Goal: Task Accomplishment & Management: Manage account settings

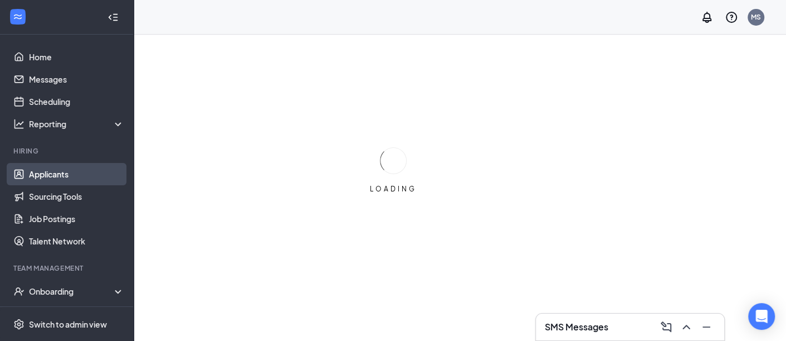
click at [54, 174] on link "Applicants" at bounding box center [76, 174] width 95 height 22
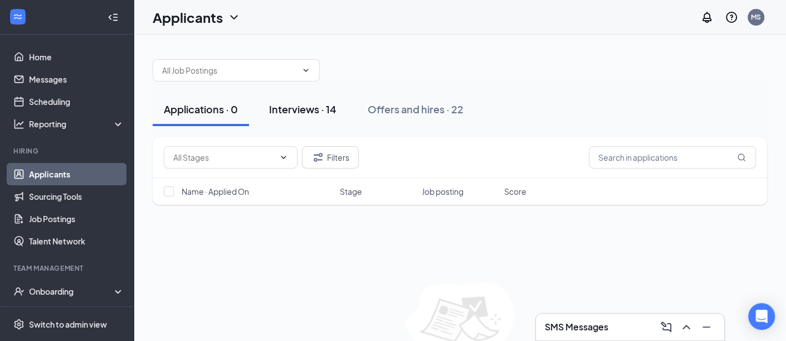
click at [323, 109] on div "Interviews · 14" at bounding box center [302, 109] width 67 height 14
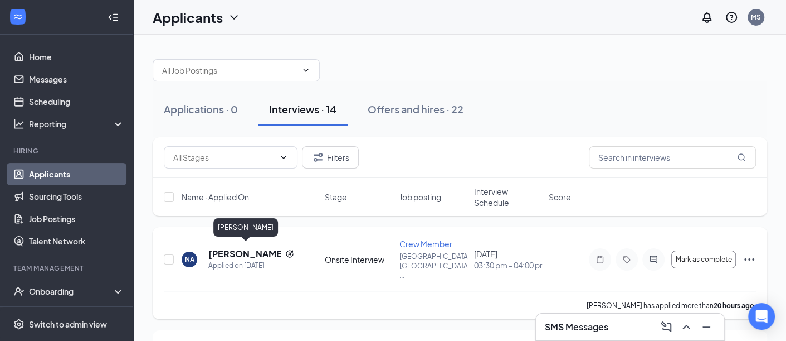
click at [255, 249] on h5 "[PERSON_NAME]" at bounding box center [244, 253] width 72 height 12
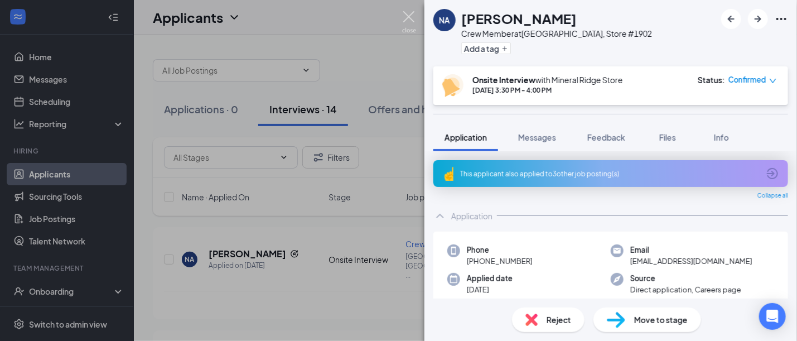
click at [407, 16] on img at bounding box center [409, 22] width 14 height 22
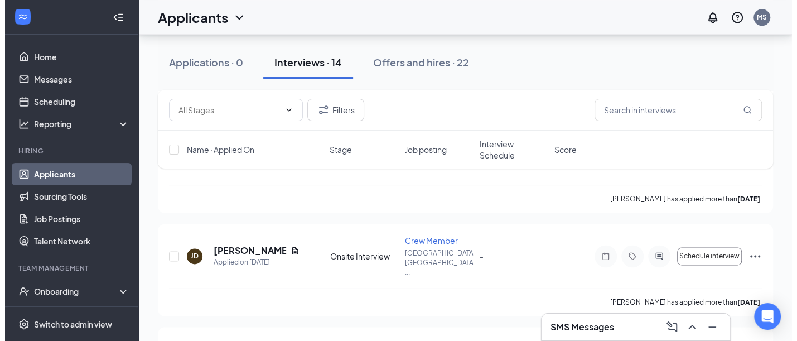
scroll to position [1045, 0]
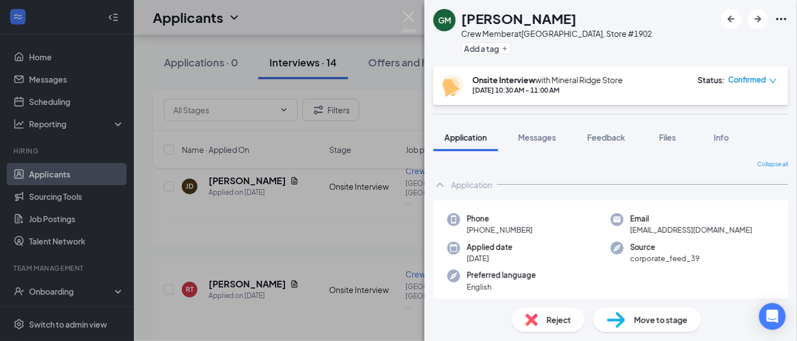
click at [556, 322] on span "Reject" at bounding box center [558, 319] width 25 height 12
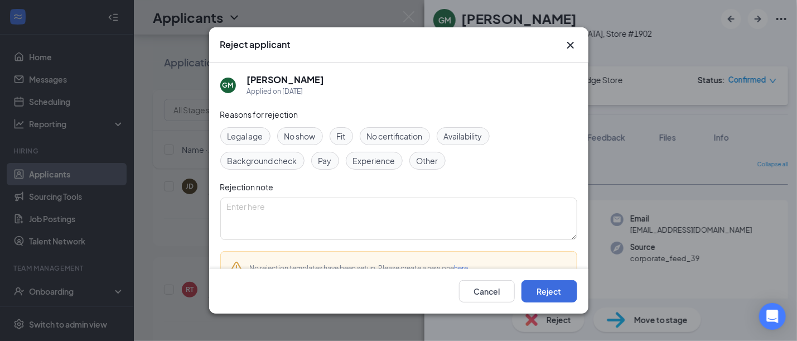
click at [433, 160] on span "Other" at bounding box center [427, 160] width 22 height 12
click at [543, 286] on button "Reject" at bounding box center [549, 291] width 56 height 22
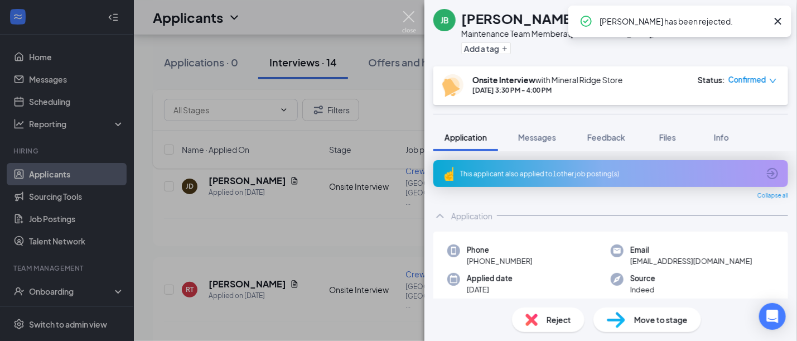
click at [410, 16] on img at bounding box center [409, 22] width 14 height 22
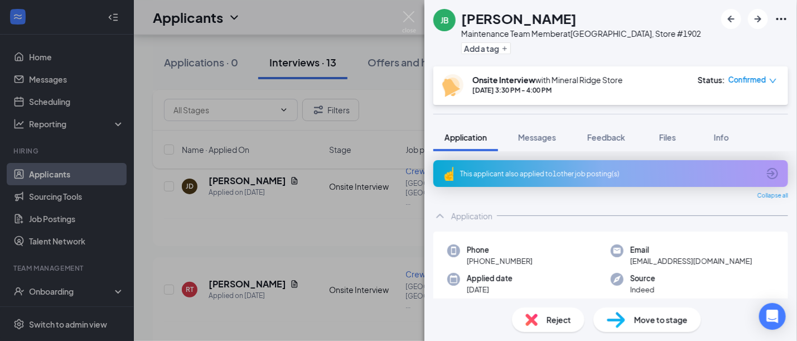
click at [566, 317] on span "Reject" at bounding box center [558, 319] width 25 height 12
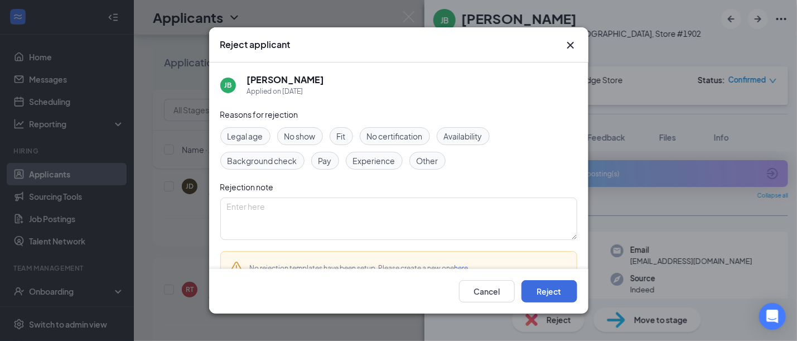
click at [427, 157] on span "Other" at bounding box center [427, 160] width 22 height 12
click at [548, 292] on button "Reject" at bounding box center [549, 291] width 56 height 22
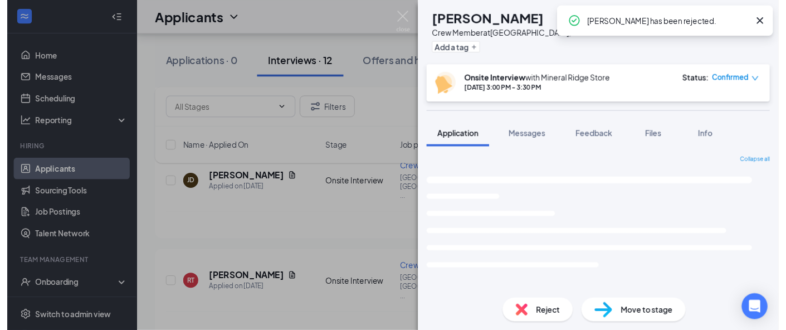
scroll to position [996, 0]
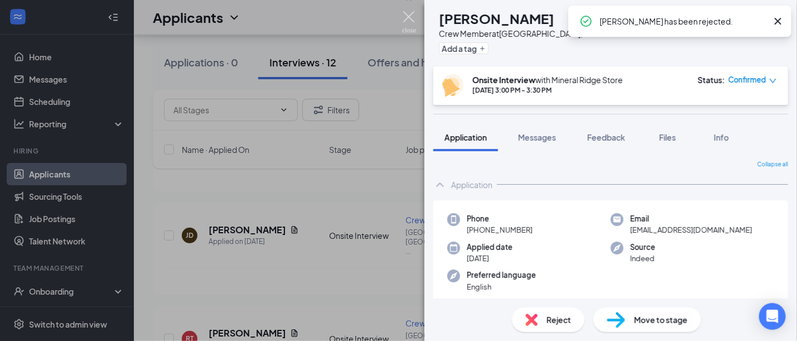
click at [408, 14] on img at bounding box center [409, 22] width 14 height 22
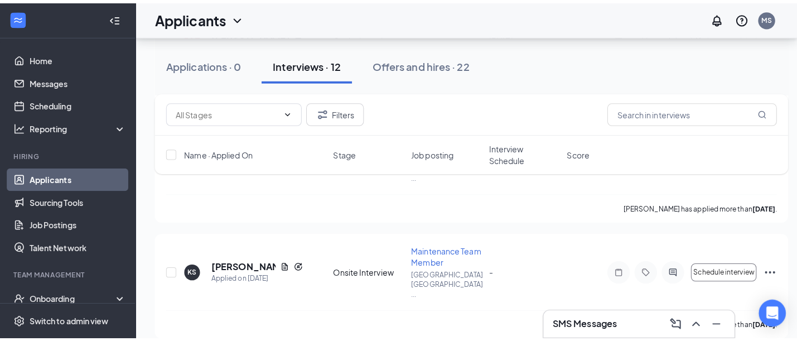
scroll to position [857, 0]
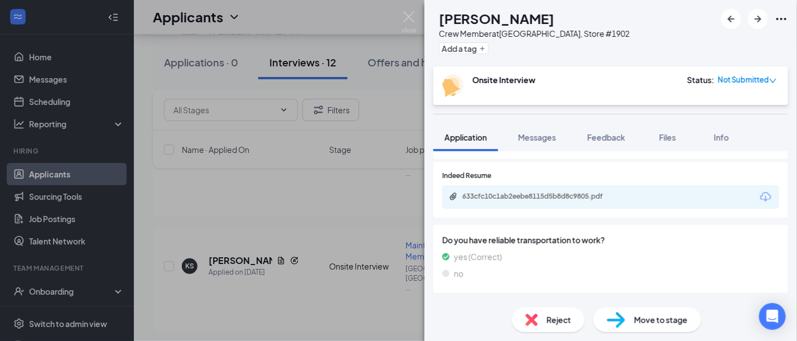
scroll to position [488, 0]
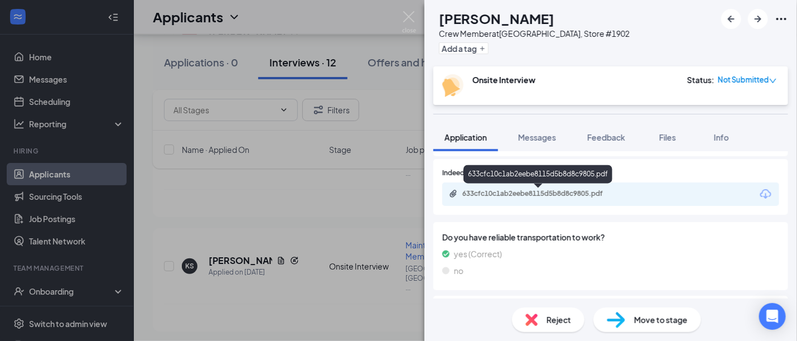
click at [578, 191] on div "633cfc10c1ab2eebe8115d5b8d8c9805.pdf" at bounding box center [540, 193] width 156 height 9
